Goal: Transaction & Acquisition: Download file/media

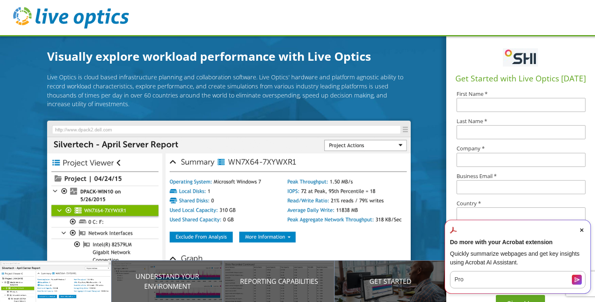
scroll to position [17, 0]
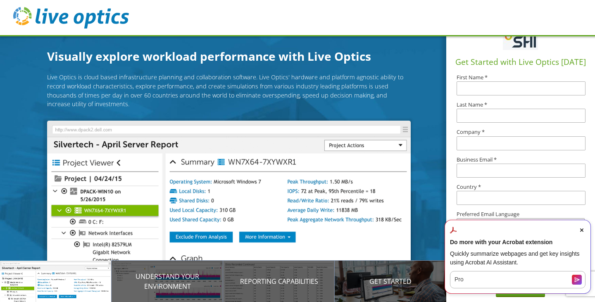
click at [582, 232] on span "Close Acrobat AI Assistant Dialog" at bounding box center [581, 230] width 7 height 7
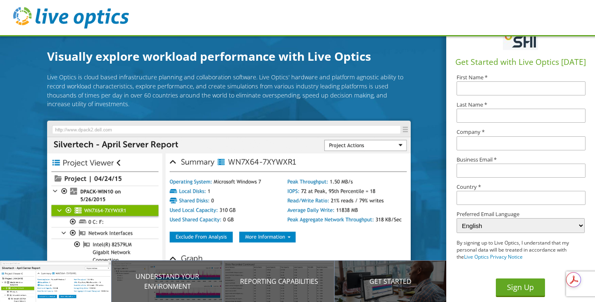
scroll to position [0, 0]
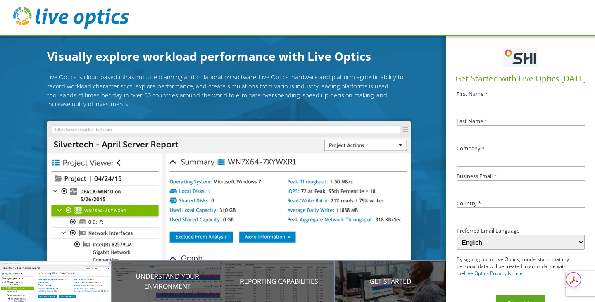
click at [503, 108] on input "text" at bounding box center [521, 105] width 129 height 14
type input "Roman"
type input "Magiera"
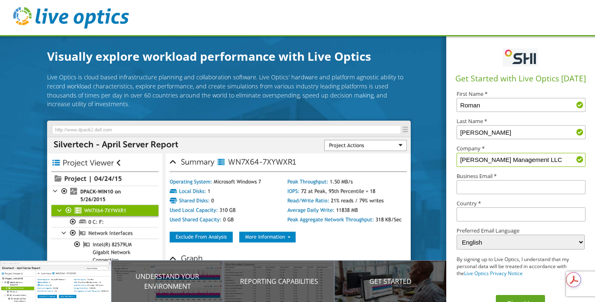
type input "Fred Alger Management LLC"
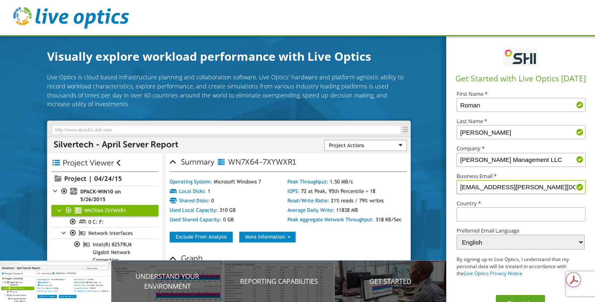
type input "rmagiera@alger.com"
click at [502, 214] on input "text" at bounding box center [521, 215] width 129 height 14
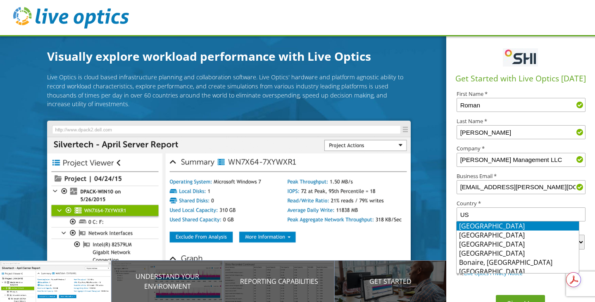
click at [526, 223] on li "United States" at bounding box center [518, 226] width 122 height 9
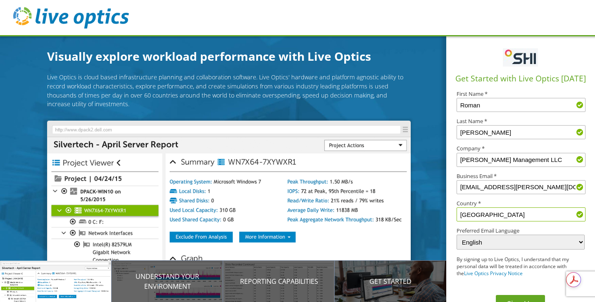
scroll to position [17, 0]
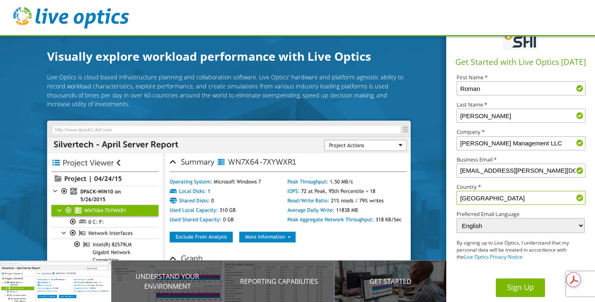
type input "United States"
click at [534, 286] on button "Sign Up" at bounding box center [520, 288] width 49 height 19
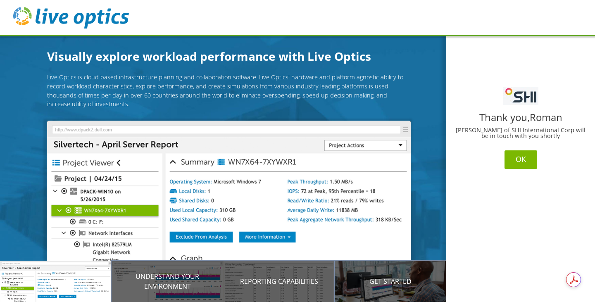
click at [522, 161] on button "OK" at bounding box center [521, 159] width 33 height 19
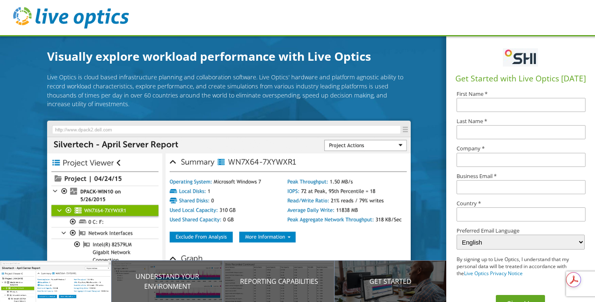
scroll to position [27, 0]
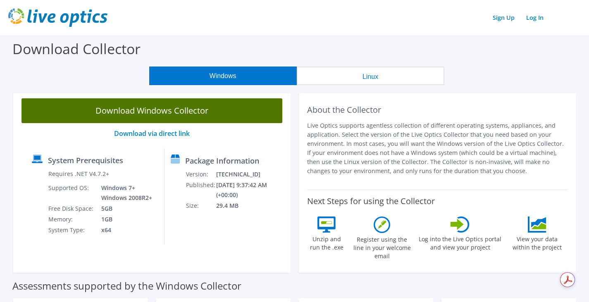
click at [172, 112] on link "Download Windows Collector" at bounding box center [151, 110] width 261 height 25
